Goal: Navigation & Orientation: Find specific page/section

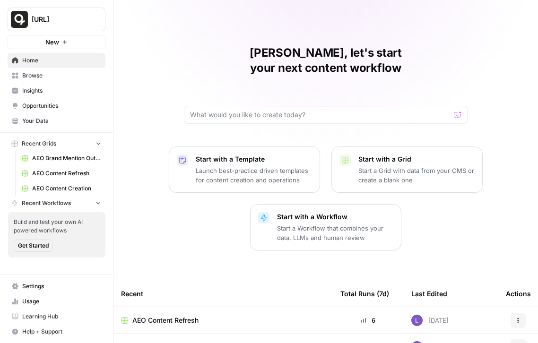
click at [80, 25] on button "[URL]" at bounding box center [57, 20] width 98 height 24
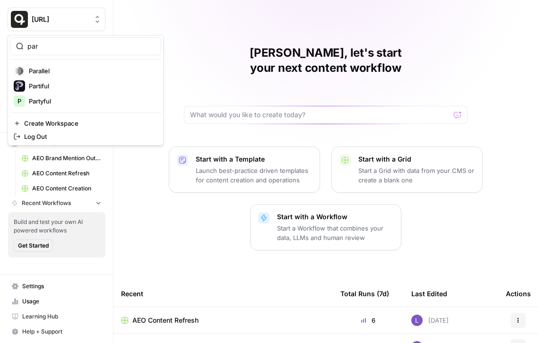
type input "par"
click at [82, 74] on span "Parallel" at bounding box center [91, 70] width 125 height 9
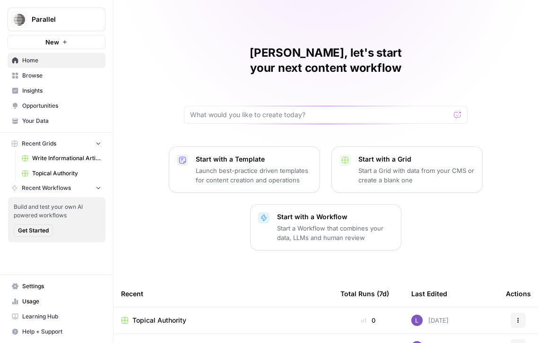
click at [57, 108] on span "Opportunities" at bounding box center [61, 106] width 79 height 9
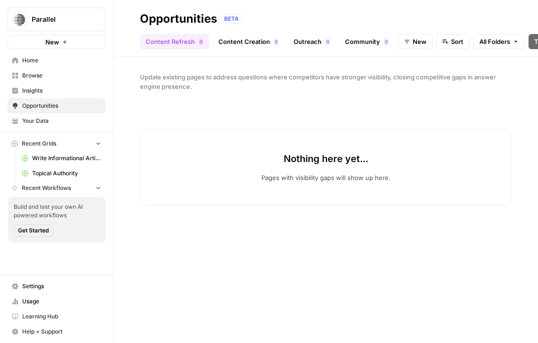
click at [53, 89] on span "Insights" at bounding box center [61, 91] width 79 height 9
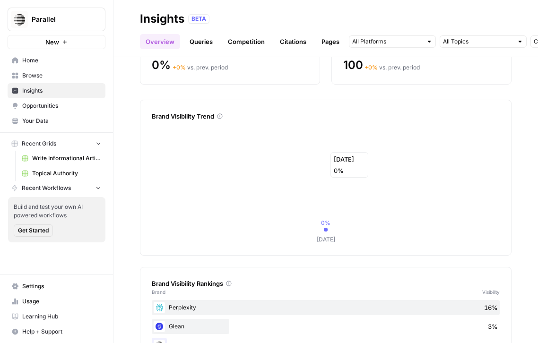
scroll to position [219, 0]
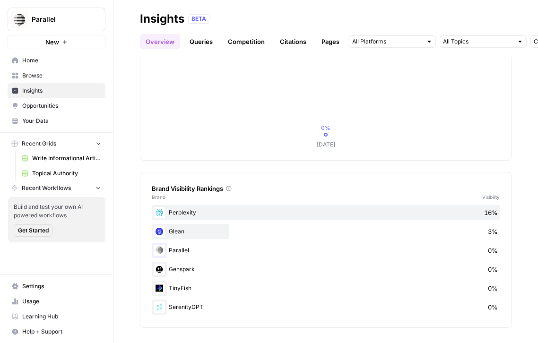
click at [48, 103] on span "Opportunities" at bounding box center [61, 106] width 79 height 9
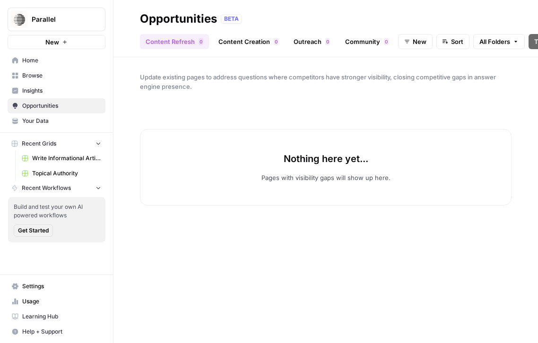
click at [505, 41] on span "All Folders" at bounding box center [494, 41] width 31 height 9
click at [403, 38] on button "New" at bounding box center [415, 41] width 35 height 15
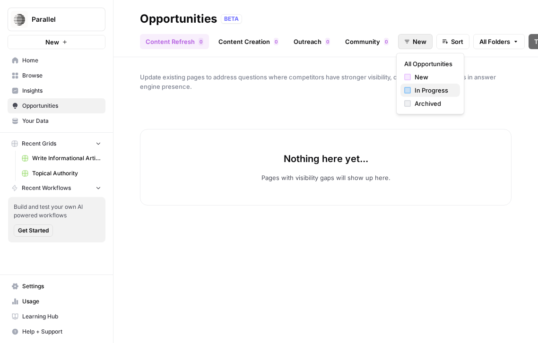
click at [421, 87] on span "In Progress" at bounding box center [434, 90] width 38 height 9
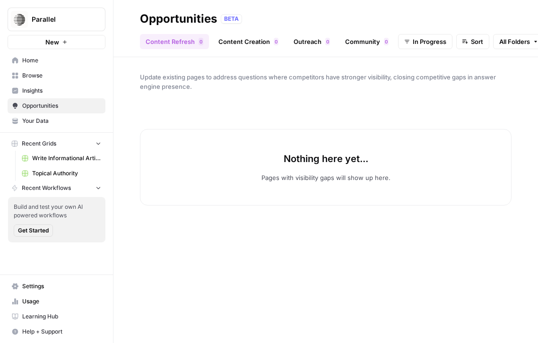
click at [249, 37] on link "Content Creation 0" at bounding box center [248, 41] width 71 height 15
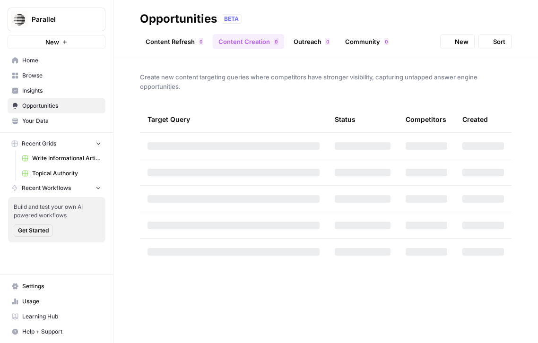
click at [311, 38] on link "Outreach 0" at bounding box center [312, 41] width 48 height 15
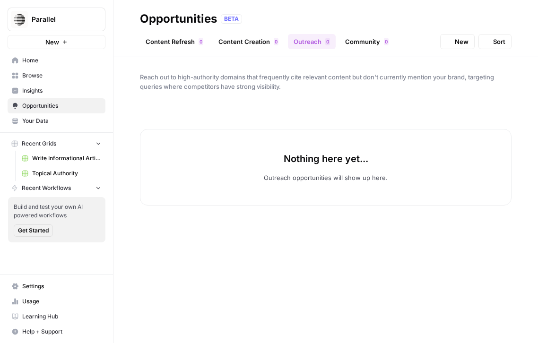
click at [367, 39] on link "Community 0" at bounding box center [366, 41] width 55 height 15
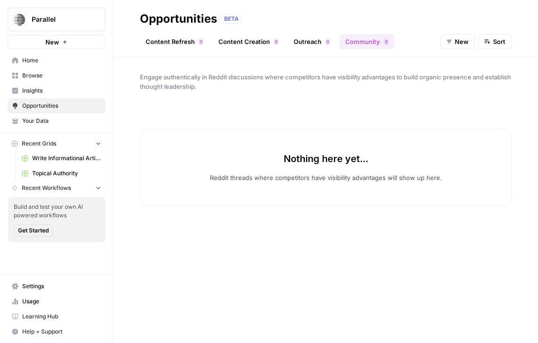
click at [51, 60] on span "Home" at bounding box center [61, 60] width 79 height 9
